Goal: Task Accomplishment & Management: Manage account settings

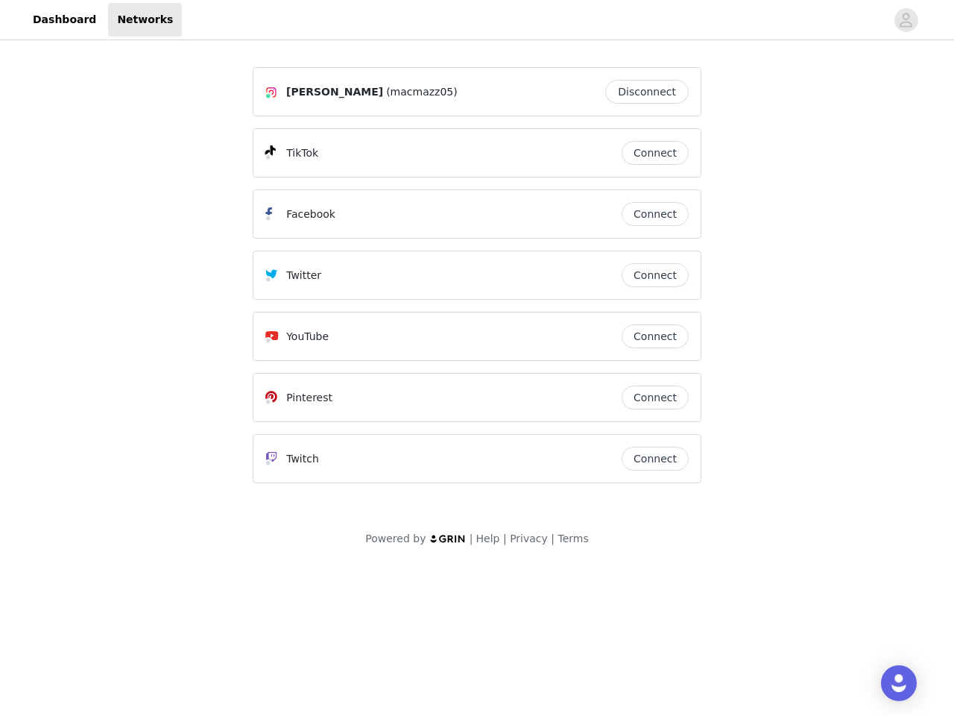
click at [477, 282] on div "Twitter" at bounding box center [443, 275] width 356 height 18
click at [477, 20] on div at bounding box center [534, 20] width 704 height 34
click at [907, 20] on icon "avatar" at bounding box center [906, 20] width 14 height 24
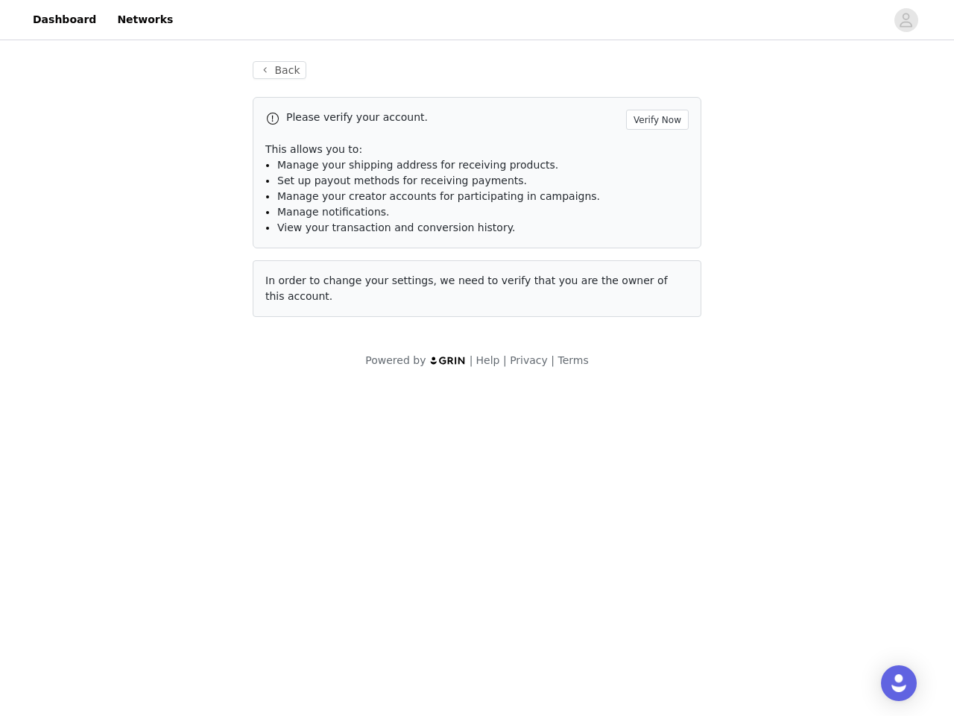
click at [655, 153] on p "This allows you to:" at bounding box center [477, 150] width 424 height 16
click at [655, 214] on li "Manage notifications." at bounding box center [483, 212] width 412 height 16
click at [655, 275] on span "In order to change your settings, we need to verify that you are the owner of t…" at bounding box center [466, 288] width 403 height 28
click at [655, 336] on div "Back Please verify your account. Verify Now This allows you to: Manage your shi…" at bounding box center [477, 197] width 485 height 309
click at [655, 397] on body "Dashboard Networks Back Please verify your account. Verify Now This allows you …" at bounding box center [477, 358] width 954 height 716
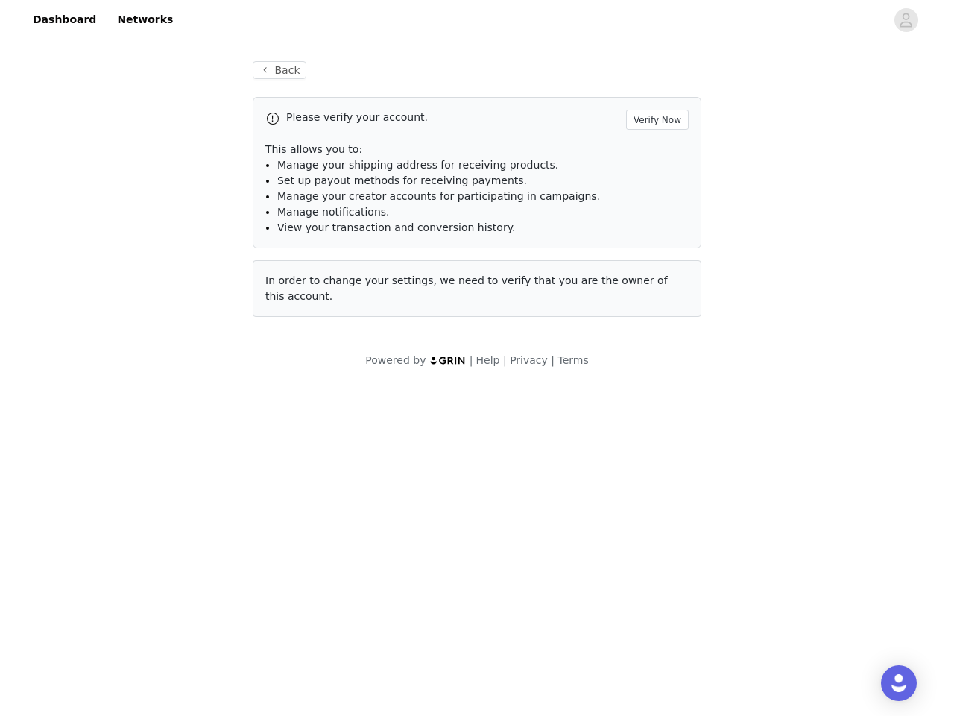
click at [655, 459] on body "Dashboard Networks Back Please verify your account. Verify Now This allows you …" at bounding box center [477, 358] width 954 height 716
